Goal: Information Seeking & Learning: Check status

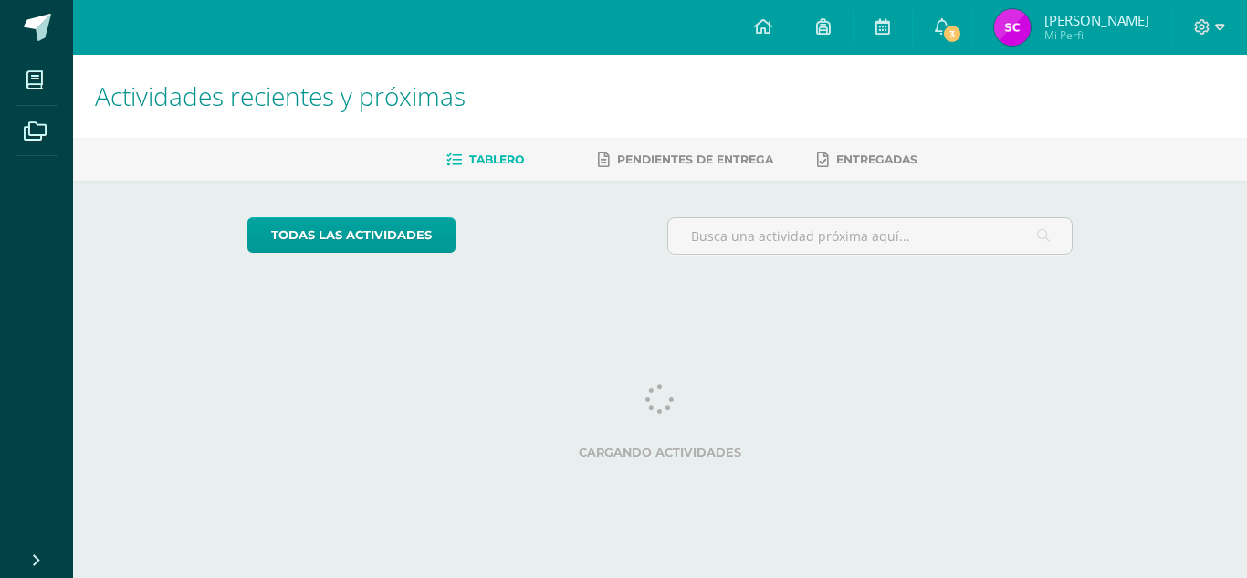
click at [1026, 28] on img at bounding box center [1012, 27] width 37 height 37
click at [949, 22] on icon at bounding box center [942, 26] width 15 height 16
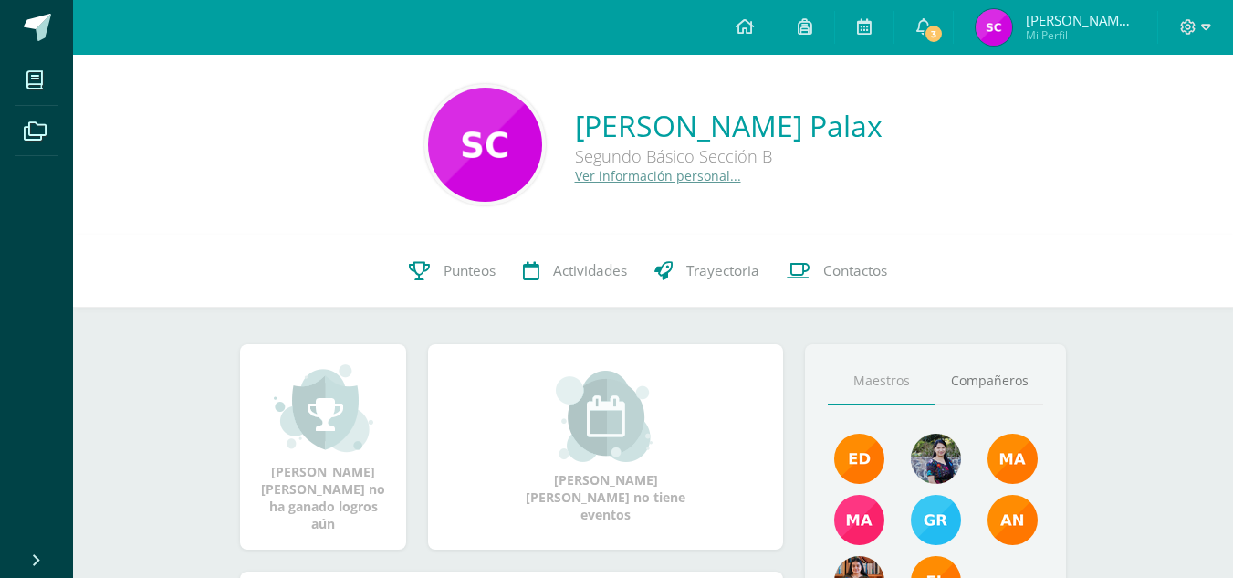
click at [986, 24] on link "Sonia Patricia Mi Perfil" at bounding box center [1056, 27] width 204 height 55
click at [466, 287] on link "Punteos" at bounding box center [452, 271] width 114 height 73
click at [457, 270] on span "Punteos" at bounding box center [470, 270] width 52 height 19
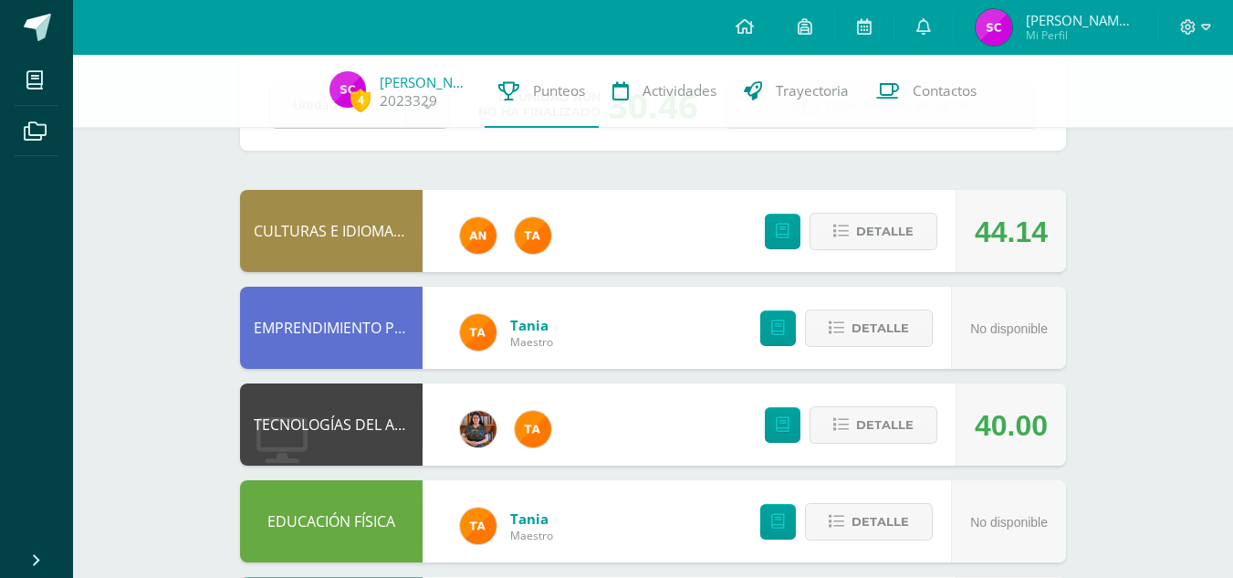
scroll to position [65, 0]
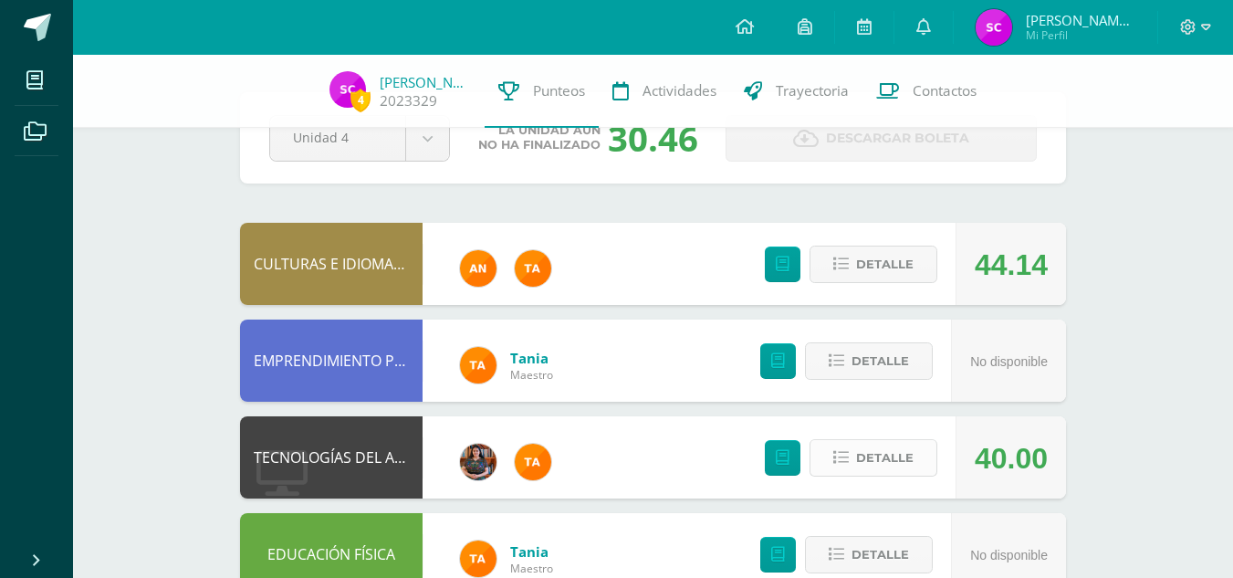
click at [838, 466] on icon at bounding box center [841, 458] width 16 height 16
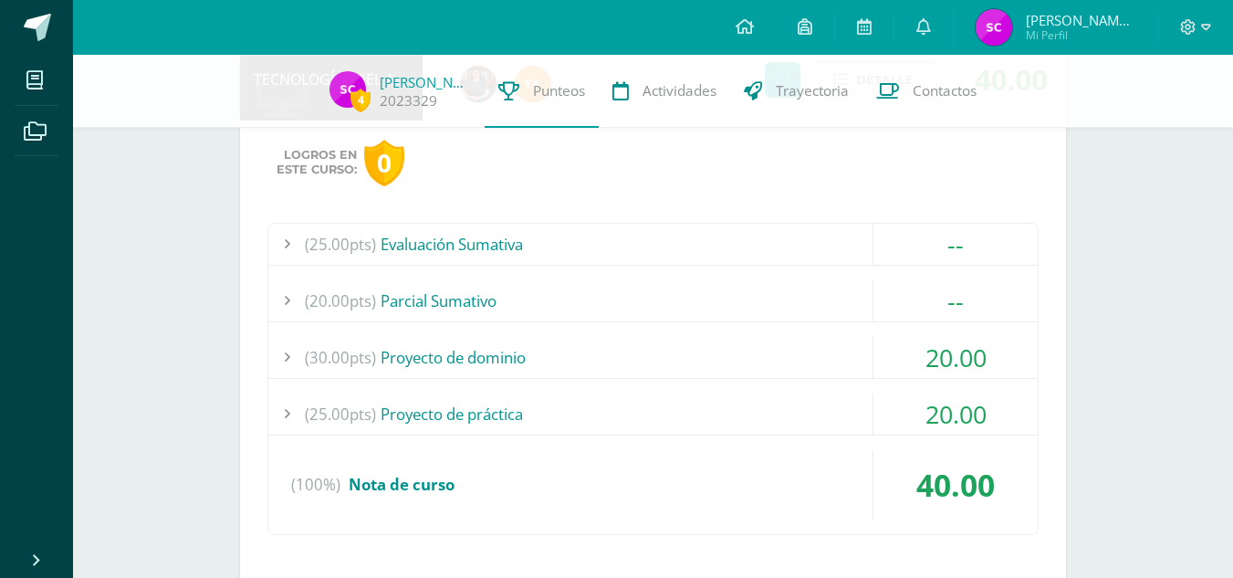
scroll to position [442, 0]
click at [847, 417] on div "(25.00pts) Proyecto de práctica" at bounding box center [653, 414] width 770 height 41
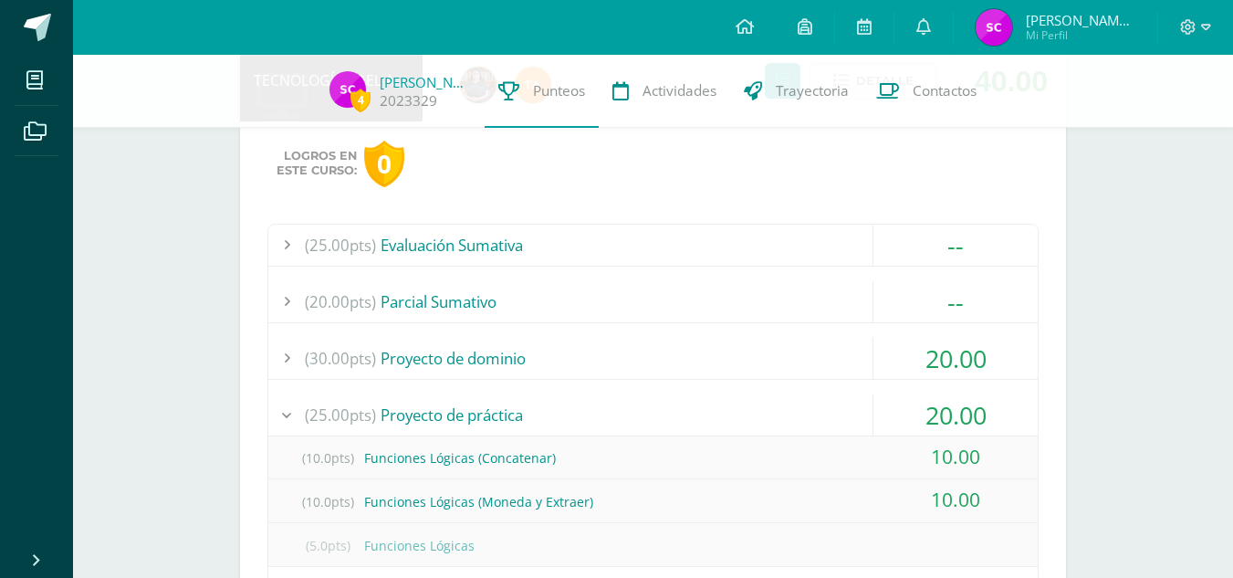
click at [847, 417] on div "(25.00pts) Proyecto de práctica" at bounding box center [653, 414] width 770 height 41
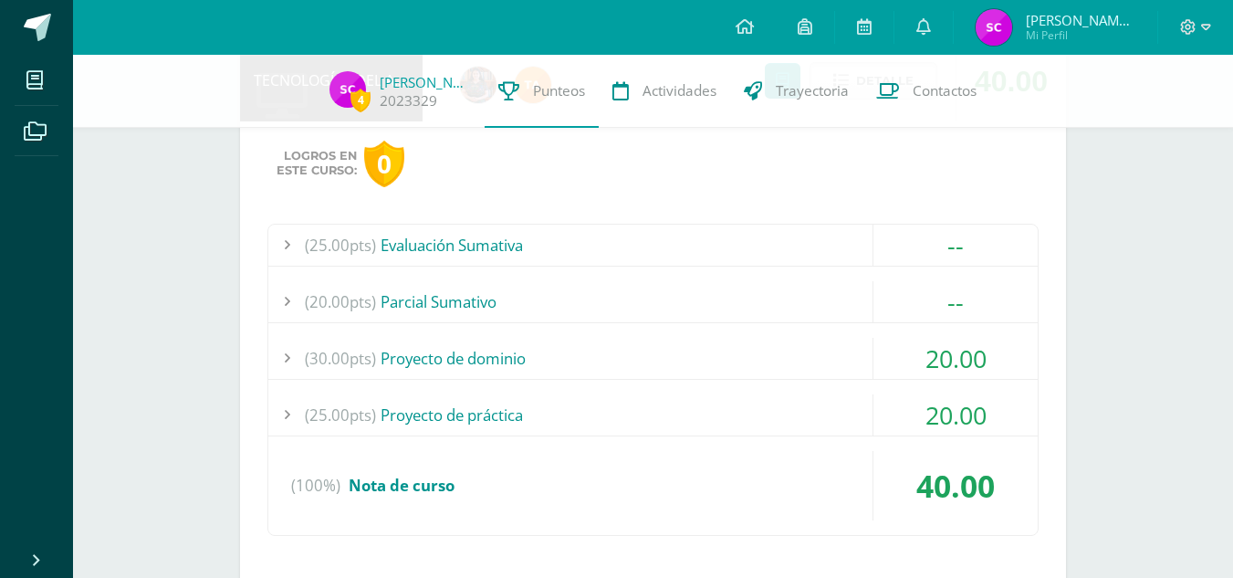
click at [851, 356] on div "(30.00pts) Proyecto de dominio" at bounding box center [653, 358] width 770 height 41
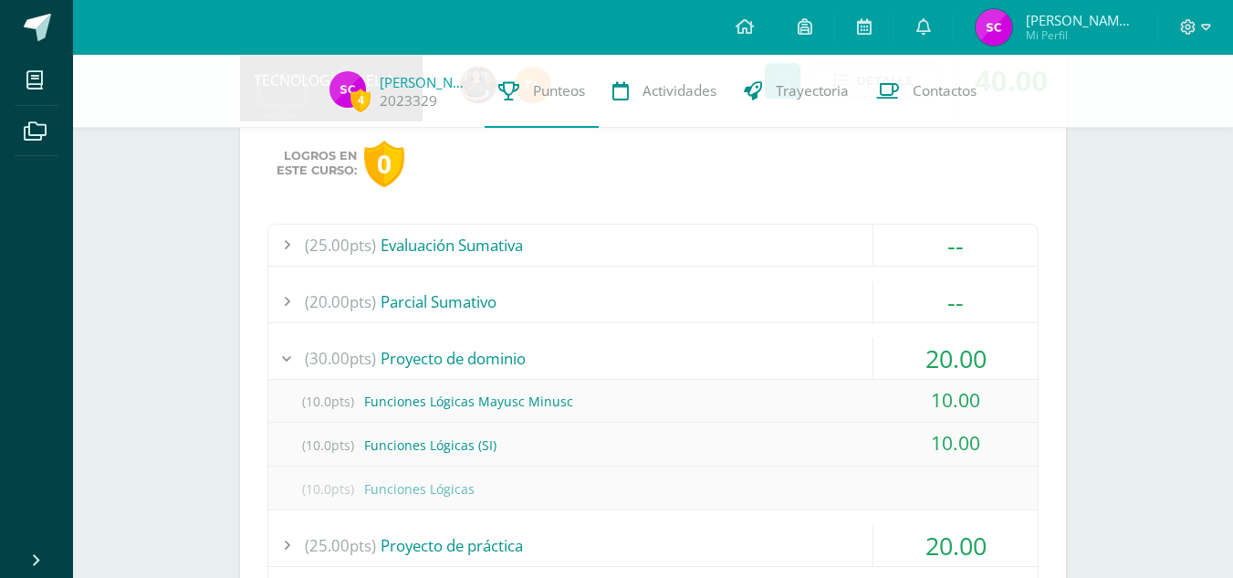
click at [851, 356] on div "(30.00pts) Proyecto de dominio" at bounding box center [653, 358] width 770 height 41
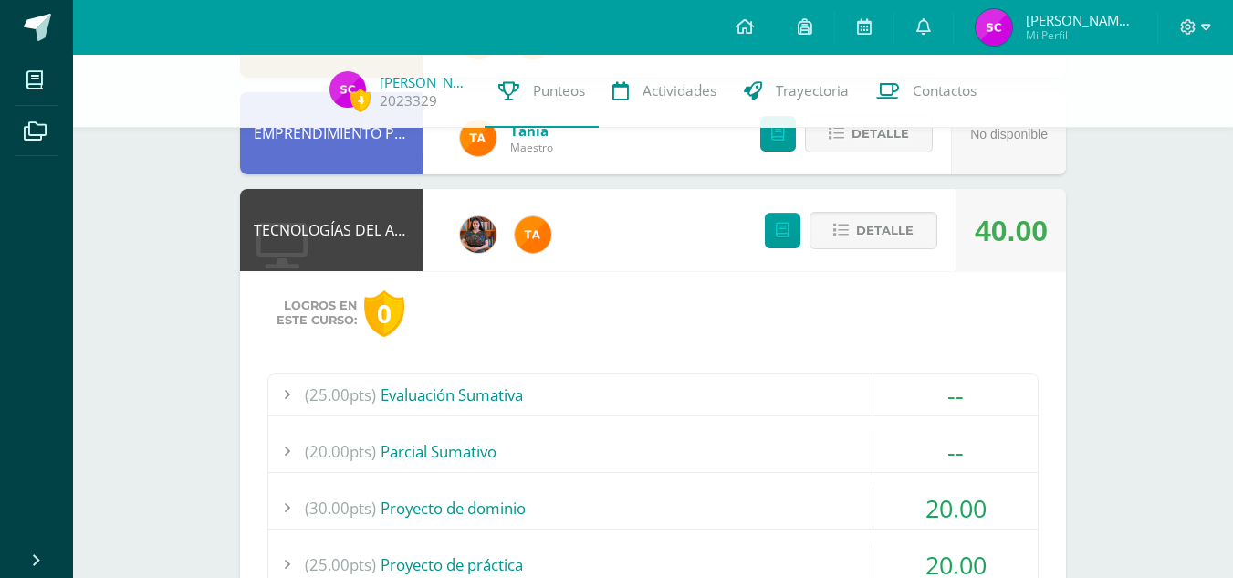
scroll to position [188, 0]
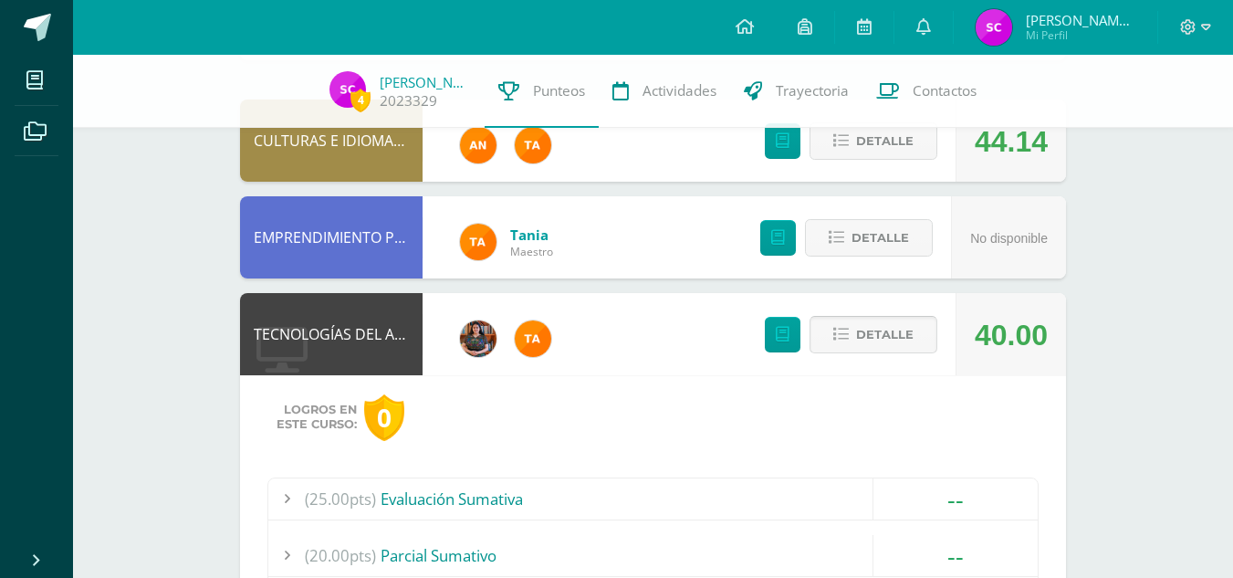
click at [864, 340] on span "Detalle" at bounding box center [885, 335] width 58 height 34
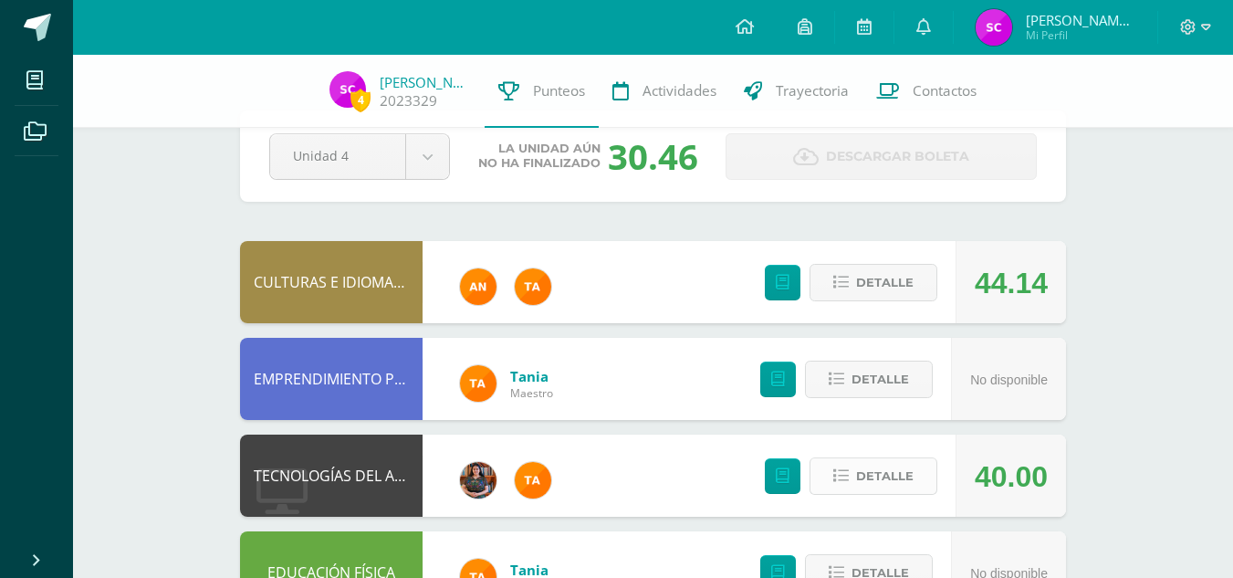
scroll to position [0, 0]
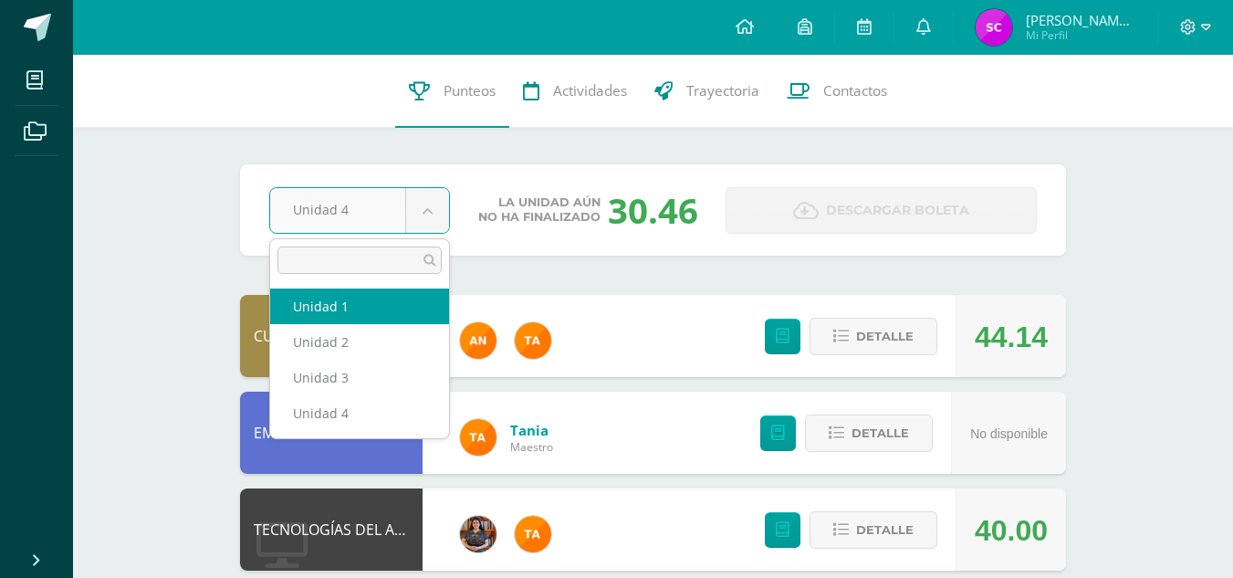
select select "Unidad 1"
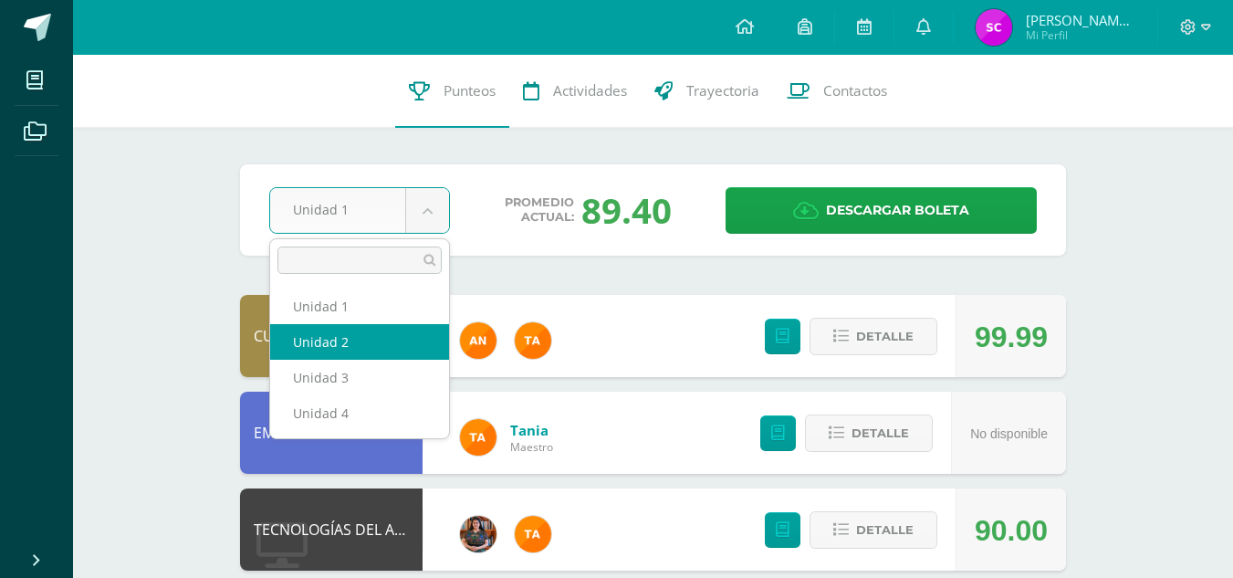
select select "Unidad 2"
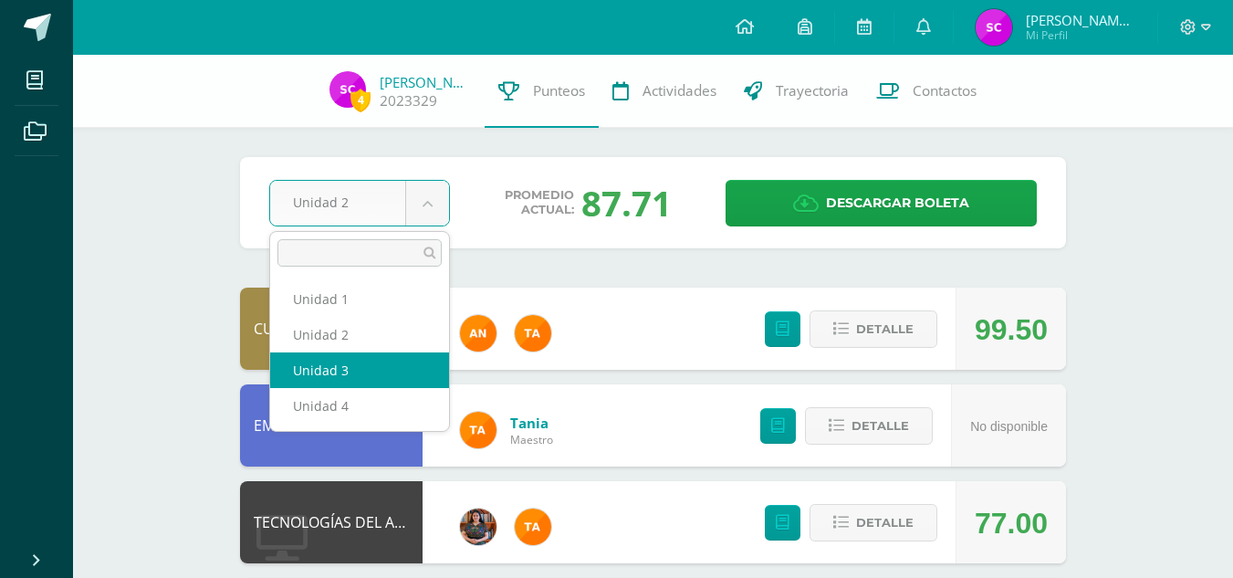
select select "Unidad 3"
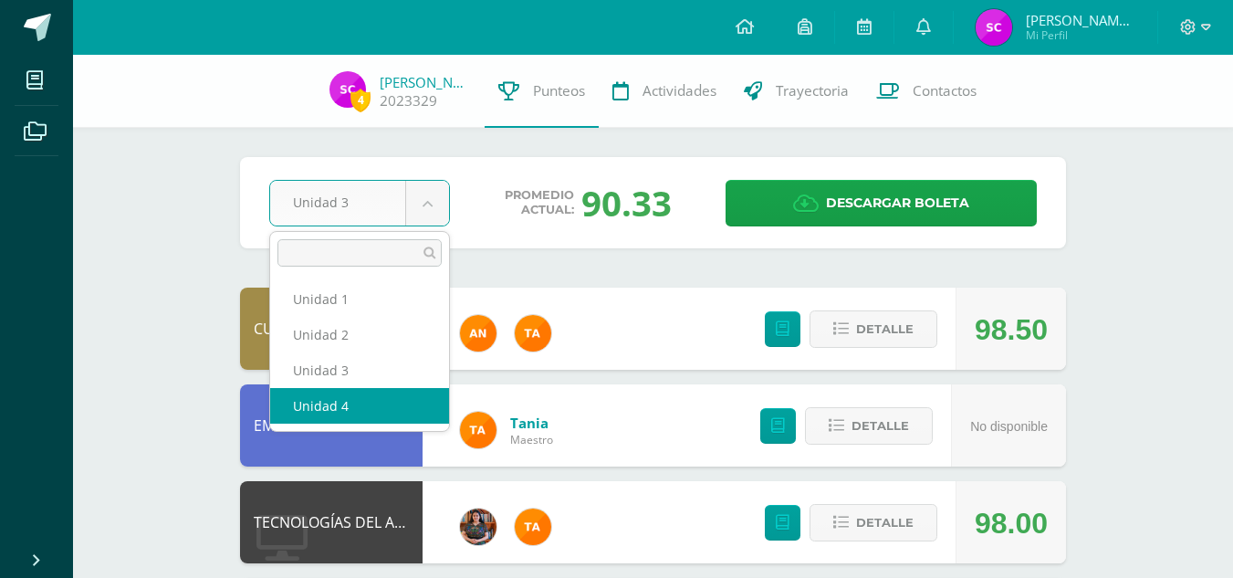
select select "Unidad 4"
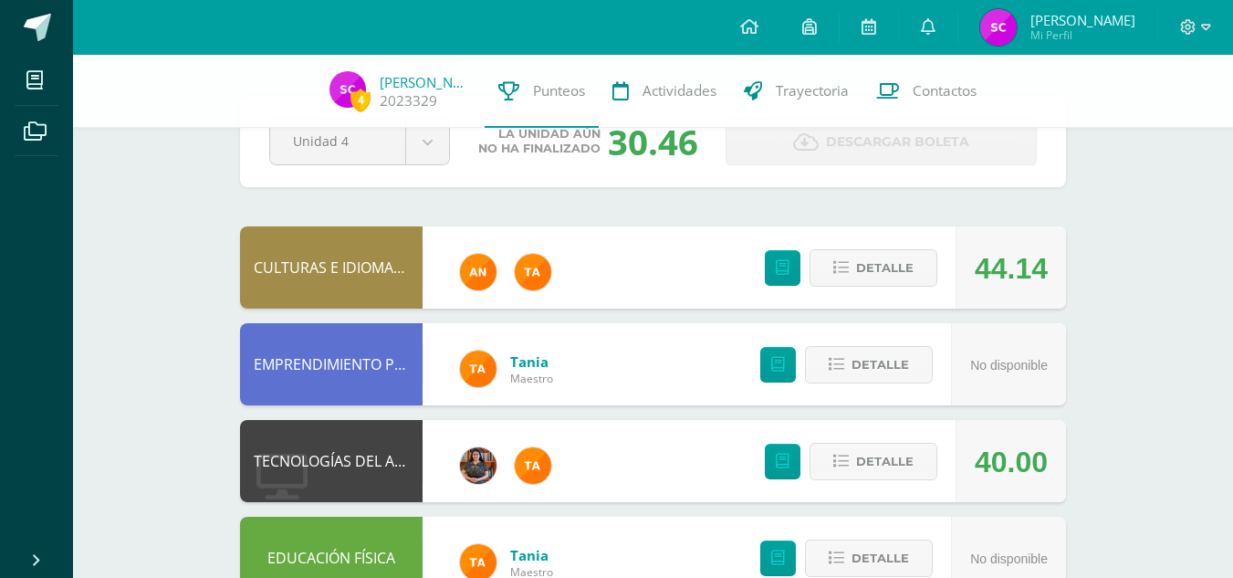
scroll to position [59, 0]
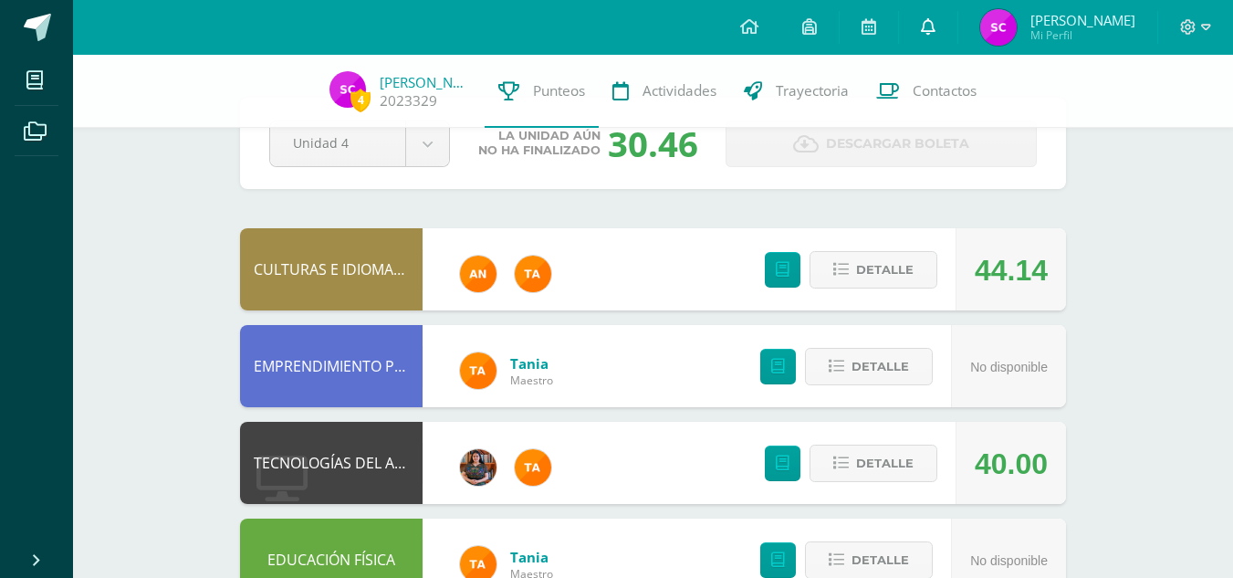
click at [936, 26] on icon at bounding box center [928, 26] width 15 height 16
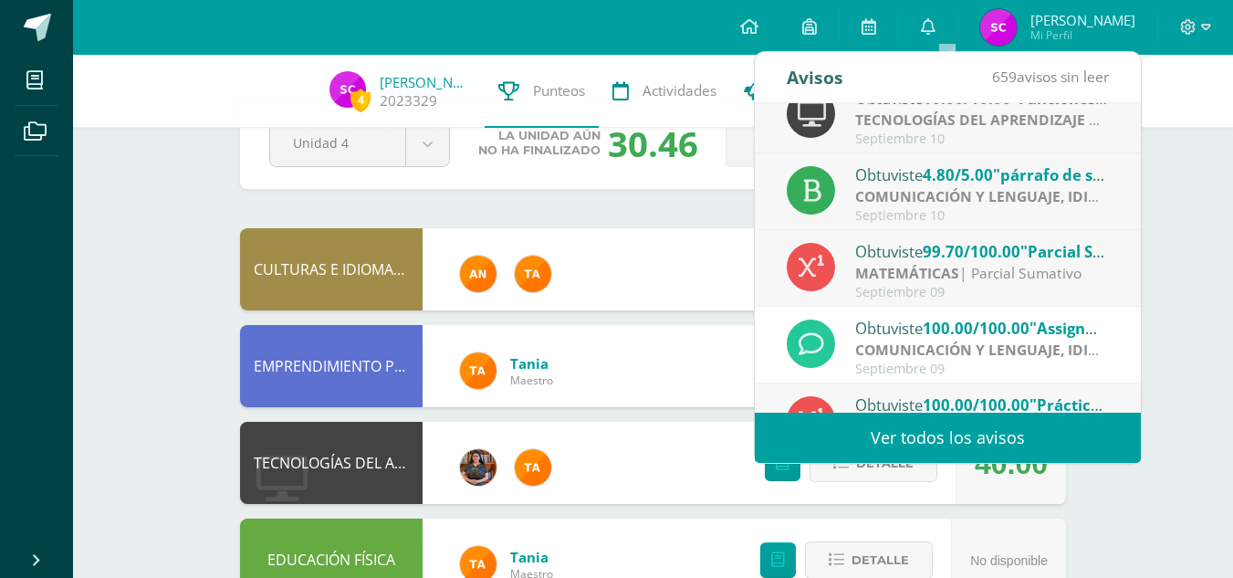
scroll to position [257, 0]
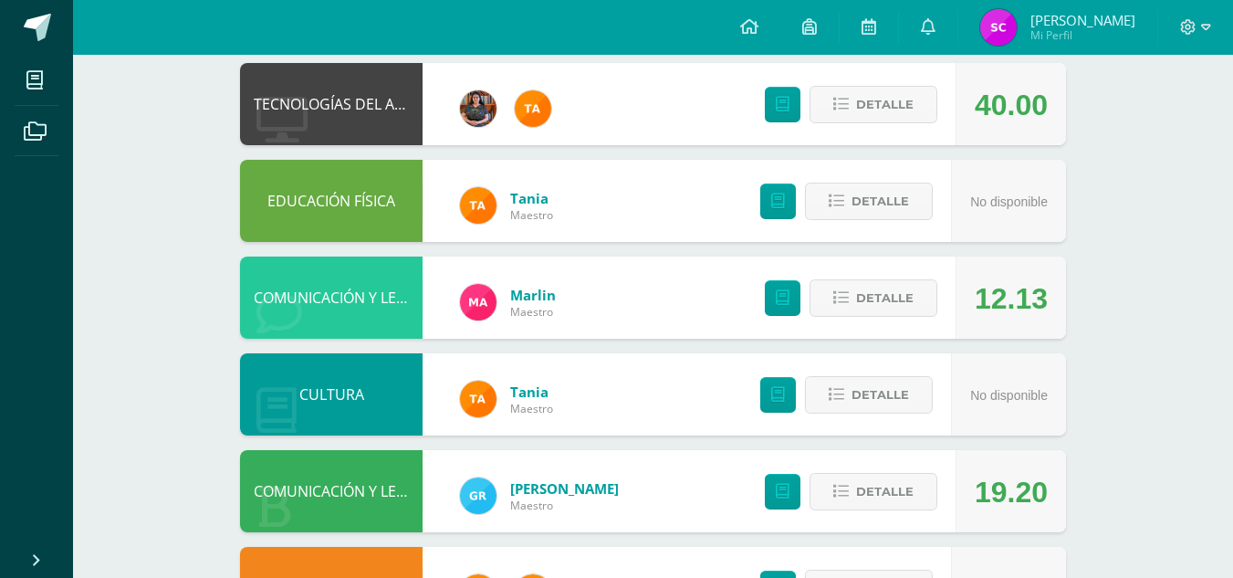
scroll to position [0, 0]
